Goal: Find specific page/section: Find specific page/section

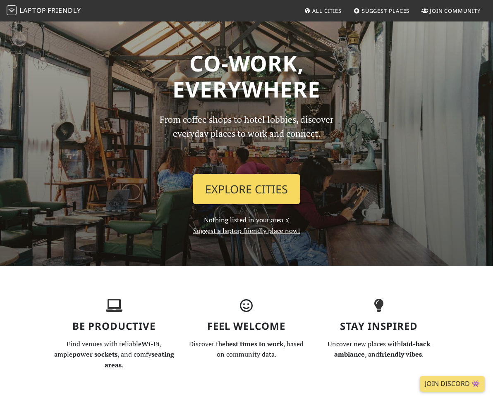
click at [221, 188] on link "Explore Cities" at bounding box center [246, 189] width 107 height 31
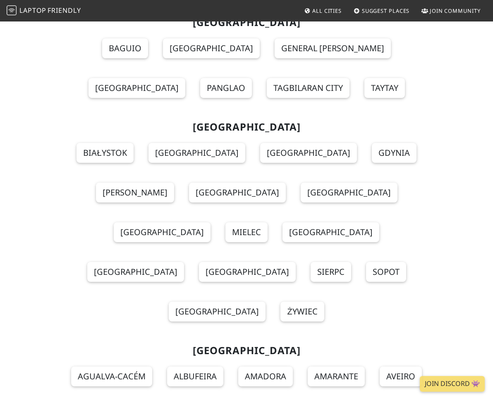
scroll to position [8032, 0]
